Goal: Transaction & Acquisition: Download file/media

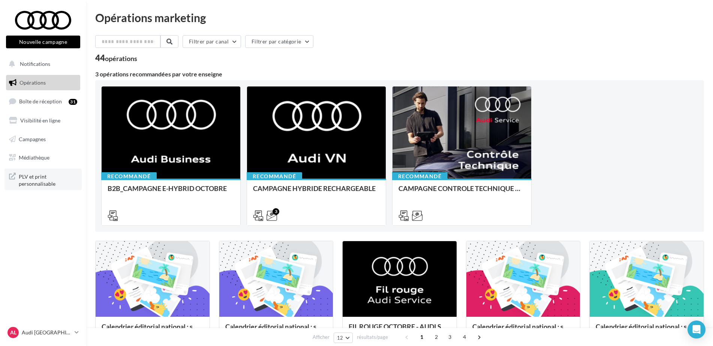
click at [36, 172] on span "PLV et print personnalisable" at bounding box center [48, 180] width 58 height 16
click at [34, 162] on link "Médiathèque" at bounding box center [42, 158] width 77 height 16
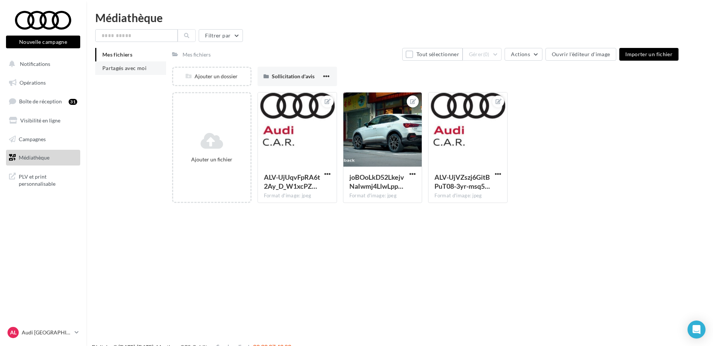
click at [126, 66] on span "Partagés avec moi" at bounding box center [124, 68] width 44 height 6
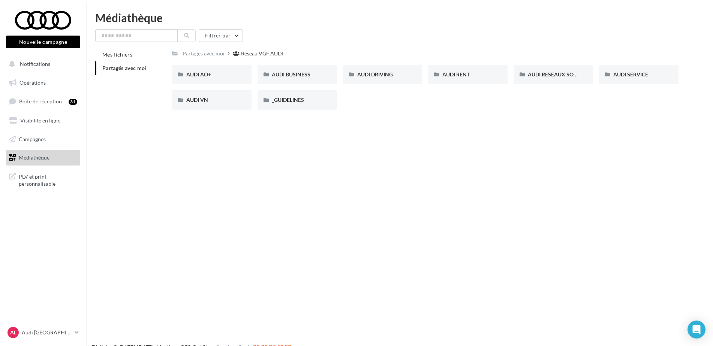
click at [208, 96] on div "AUDI VN" at bounding box center [211, 99] width 51 height 7
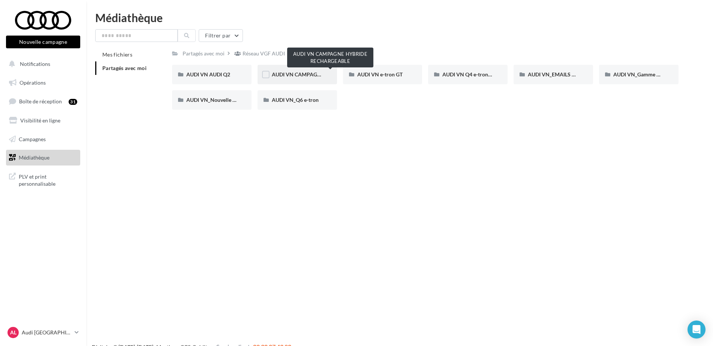
click at [298, 75] on span "AUDI VN CAMPAGNE HYBRIDE RECHARGEABLE" at bounding box center [331, 74] width 118 height 6
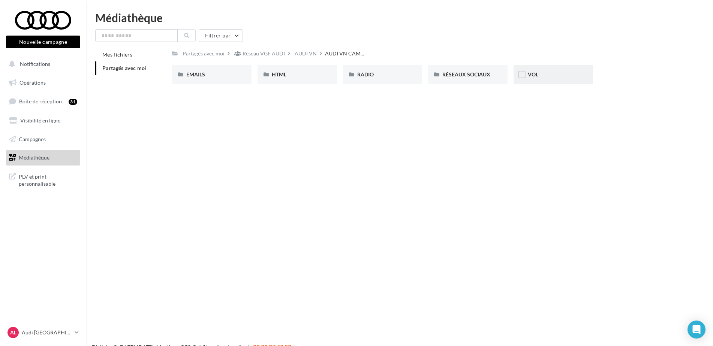
click at [539, 76] on div "VOL" at bounding box center [553, 74] width 51 height 7
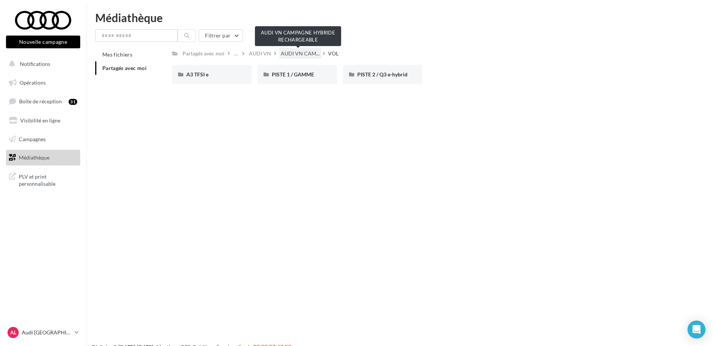
click at [298, 52] on span "AUDI VN CAM..." at bounding box center [300, 53] width 39 height 7
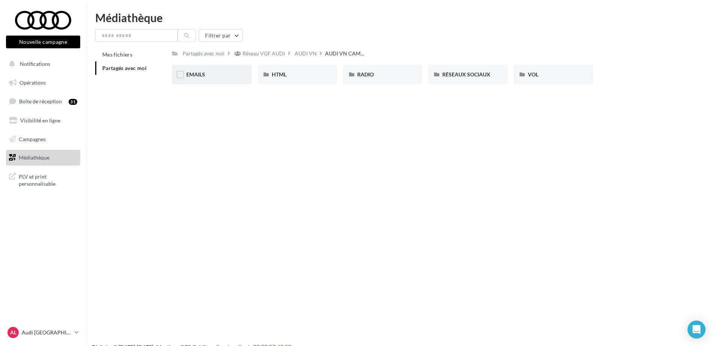
click at [207, 72] on div "EMAILS" at bounding box center [211, 74] width 51 height 7
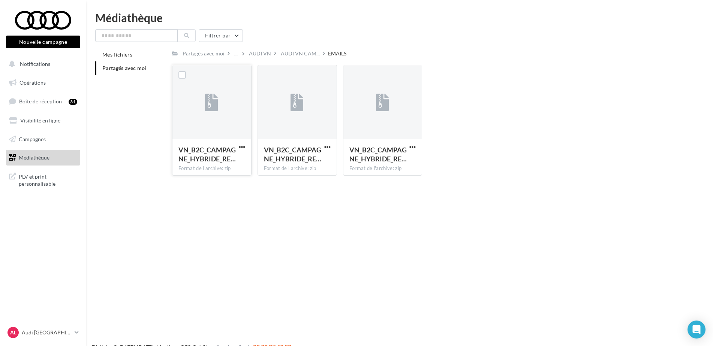
click at [242, 162] on div "VN_B2C_CAMPAGNE_HYBRIDE_RE…" at bounding box center [211, 155] width 67 height 20
click at [233, 154] on div "VN_B2C_CAMPAGNE_HYBRIDE_RE…" at bounding box center [207, 154] width 58 height 18
click at [242, 143] on div at bounding box center [241, 146] width 9 height 7
click at [242, 146] on span "button" at bounding box center [242, 147] width 6 height 6
click at [218, 166] on button "Télécharger" at bounding box center [209, 161] width 75 height 19
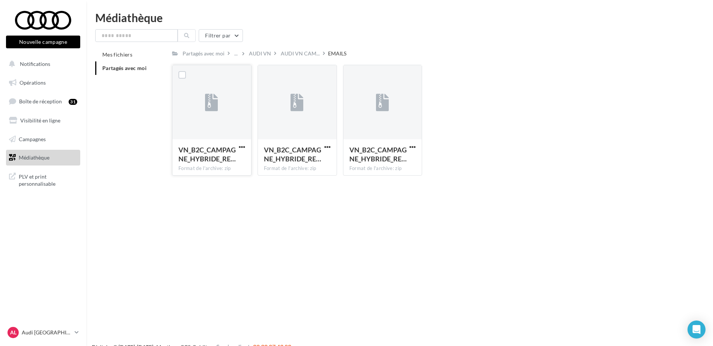
click at [218, 166] on div "Format de l'archive: zip" at bounding box center [211, 168] width 67 height 7
